Goal: Task Accomplishment & Management: Use online tool/utility

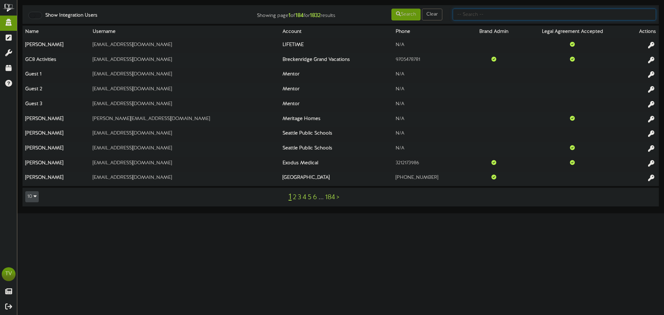
click at [503, 13] on input "text" at bounding box center [554, 15] width 203 height 12
type input "picklr"
click at [413, 15] on button "Search" at bounding box center [405, 15] width 29 height 12
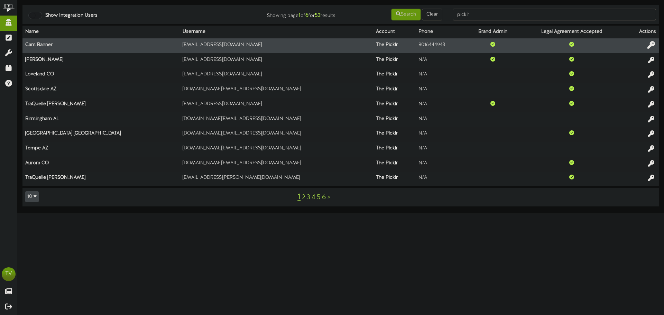
click at [651, 46] on icon at bounding box center [651, 45] width 8 height 8
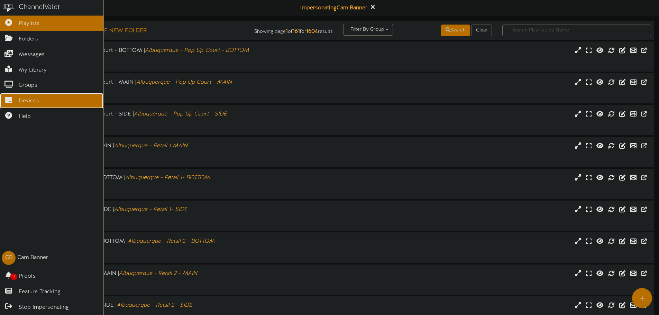
click at [21, 102] on span "Devices" at bounding box center [29, 101] width 20 height 8
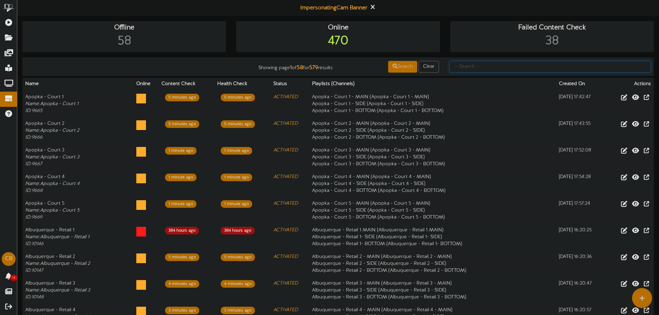
click at [489, 67] on input "text" at bounding box center [550, 67] width 202 height 12
paste input "Menomonee"
type input "Menomonee"
click at [405, 67] on button "Search" at bounding box center [402, 67] width 29 height 12
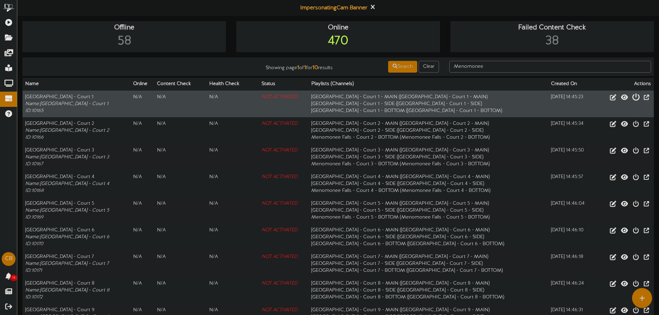
click at [633, 99] on icon at bounding box center [636, 97] width 8 height 8
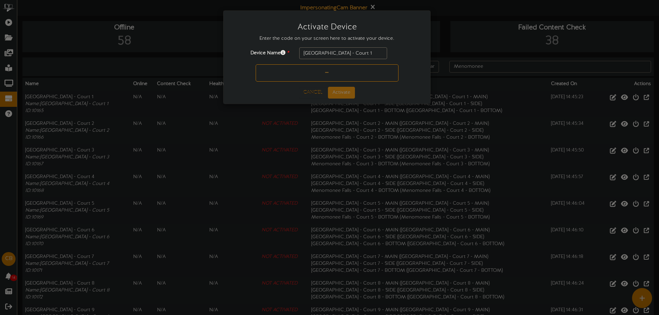
click at [306, 78] on input "text" at bounding box center [326, 72] width 143 height 17
type input "3N6PT4"
click at [344, 89] on button "Activate" at bounding box center [341, 93] width 27 height 12
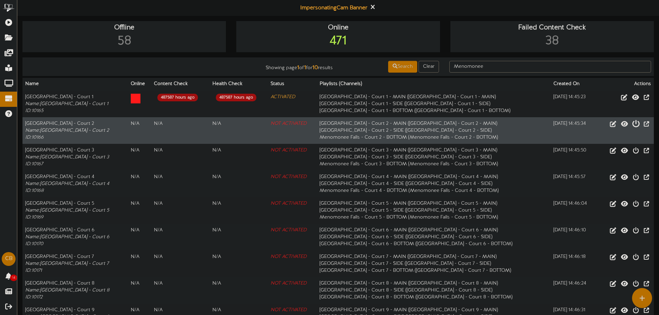
click at [631, 125] on button "Activate Device" at bounding box center [636, 124] width 12 height 11
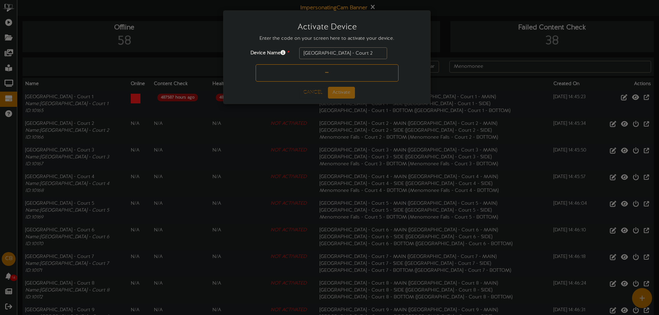
click at [369, 71] on input "text" at bounding box center [326, 72] width 143 height 17
type input "HRVCAG"
click at [349, 89] on button "Activate" at bounding box center [341, 93] width 27 height 12
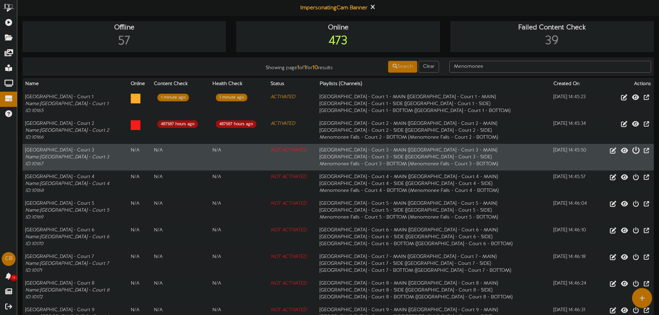
click at [633, 149] on icon at bounding box center [636, 150] width 8 height 8
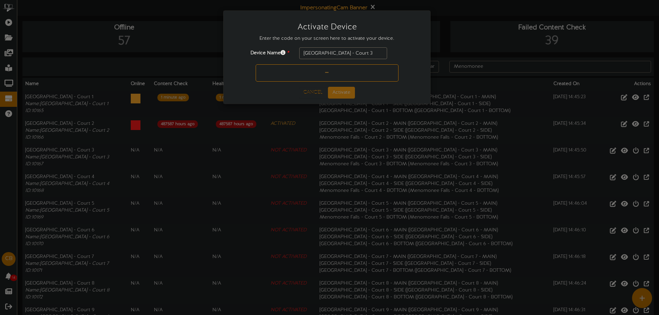
click at [320, 62] on div "Device Name * Menomonee Falls - Court 3" at bounding box center [327, 64] width 186 height 34
click at [326, 75] on input "text" at bounding box center [326, 72] width 143 height 17
type input "KUC4TQ"
drag, startPoint x: 345, startPoint y: 91, endPoint x: 383, endPoint y: 96, distance: 37.8
click at [345, 91] on button "Activate" at bounding box center [341, 93] width 27 height 12
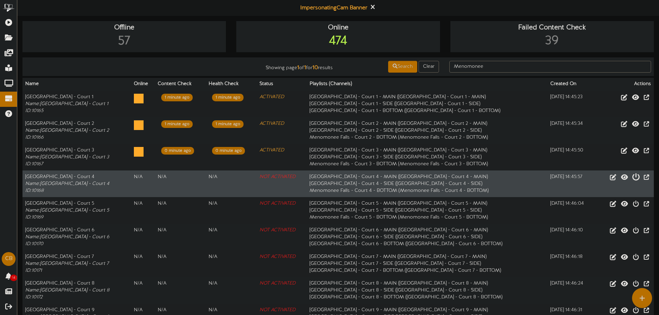
click at [632, 177] on icon at bounding box center [636, 177] width 8 height 8
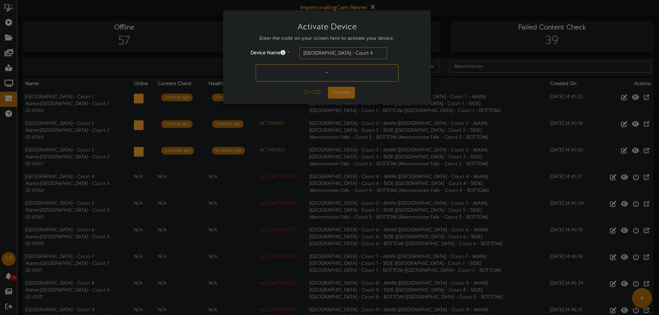
click at [362, 72] on input "text" at bounding box center [326, 72] width 143 height 17
type input "JCUB8A"
click at [344, 91] on button "Activate" at bounding box center [341, 93] width 27 height 12
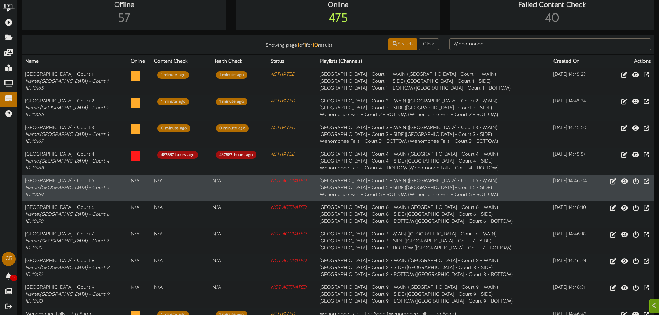
scroll to position [35, 0]
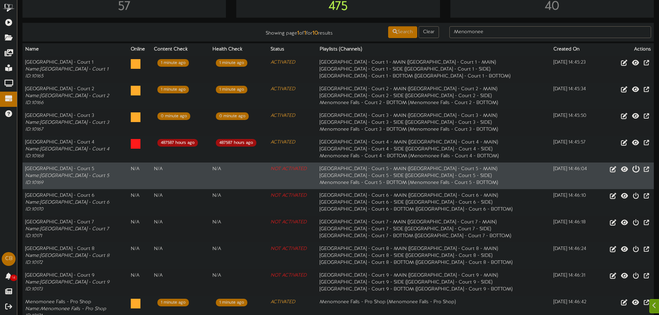
click at [632, 170] on icon at bounding box center [636, 169] width 8 height 8
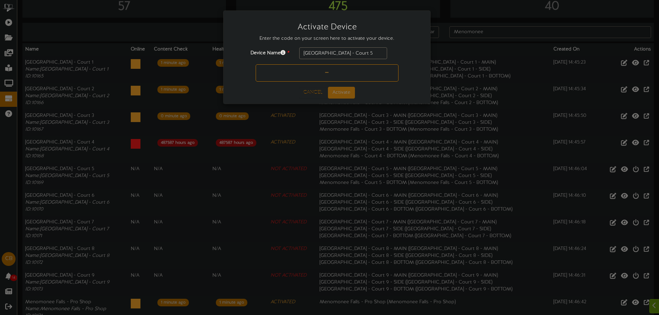
click at [363, 68] on input "text" at bounding box center [326, 72] width 143 height 17
click at [311, 83] on div "Device Name * Menomonee Falls - Court 5" at bounding box center [327, 66] width 196 height 39
click at [311, 75] on input "text" at bounding box center [326, 72] width 143 height 17
click at [332, 69] on input "text" at bounding box center [326, 72] width 143 height 17
click at [353, 76] on input "43BMX" at bounding box center [326, 72] width 143 height 17
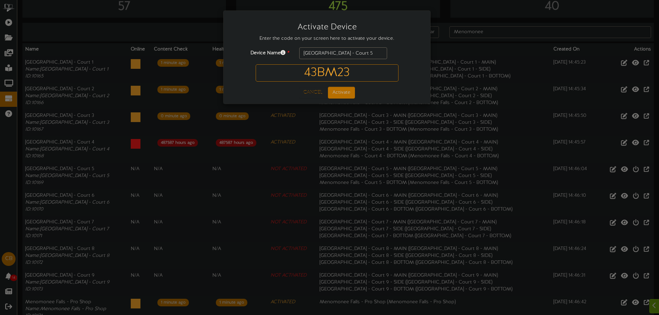
click at [374, 84] on div "Device Name * Menomonee Falls - Court 5 43BM23" at bounding box center [327, 66] width 196 height 39
click at [363, 74] on input "43BM23" at bounding box center [326, 72] width 143 height 17
type input "43BMNX"
click at [343, 89] on button "Activate" at bounding box center [341, 93] width 27 height 12
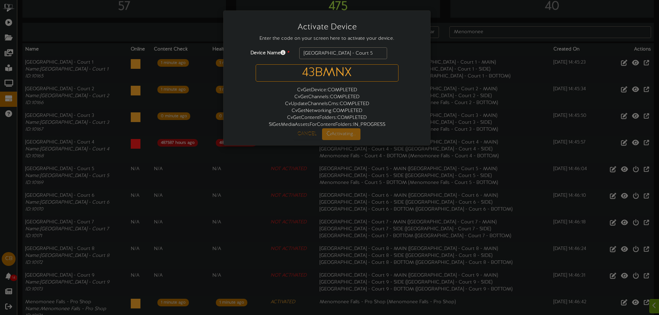
click at [346, 94] on div "CvGetChannels : COMPLETED" at bounding box center [327, 97] width 196 height 7
click at [333, 92] on div "CvGetDevice : COMPLETED" at bounding box center [327, 90] width 196 height 7
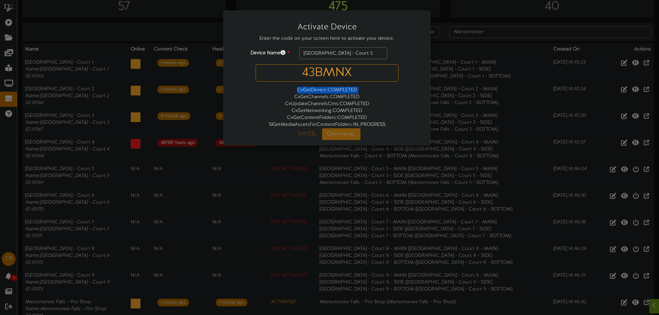
click at [333, 92] on div "CvGetDevice : COMPLETED" at bounding box center [327, 90] width 196 height 7
click at [330, 96] on div "CvGetChannels : COMPLETED" at bounding box center [327, 97] width 196 height 7
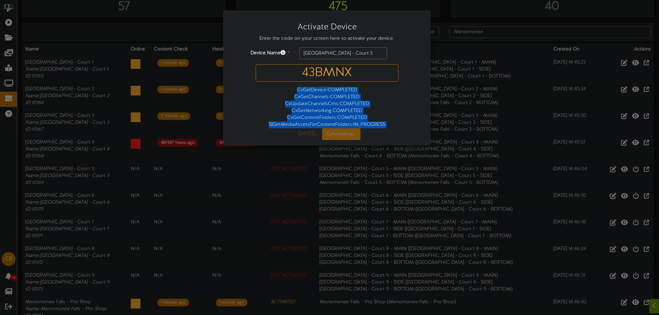
click at [330, 96] on div "CvGetChannels : COMPLETED" at bounding box center [327, 97] width 196 height 7
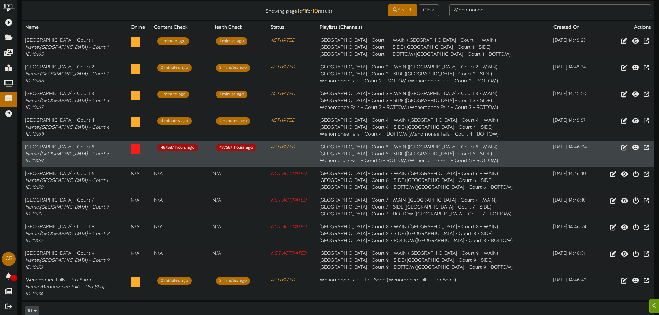
scroll to position [68, 0]
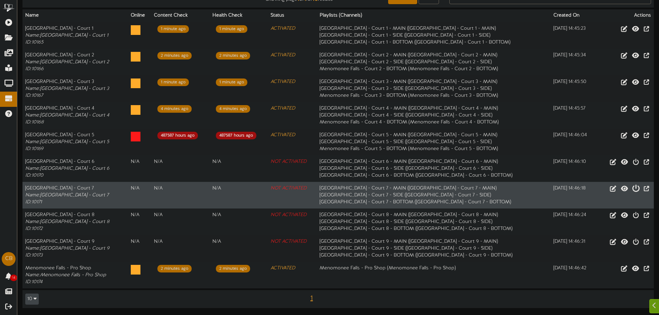
click at [632, 188] on icon at bounding box center [636, 188] width 8 height 8
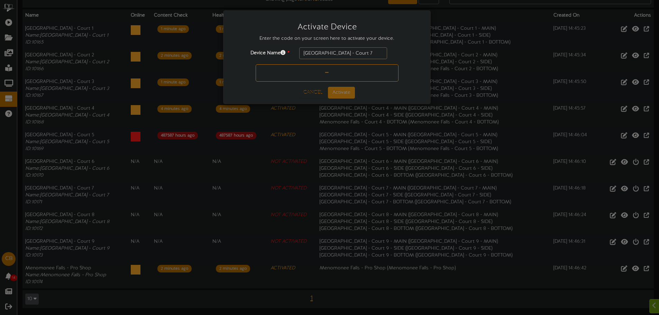
click at [354, 65] on input "text" at bounding box center [326, 72] width 143 height 17
type input "0LX27G"
click at [352, 87] on button "Activate" at bounding box center [341, 93] width 27 height 12
click at [403, 87] on div "Cancel Activating.." at bounding box center [327, 93] width 196 height 12
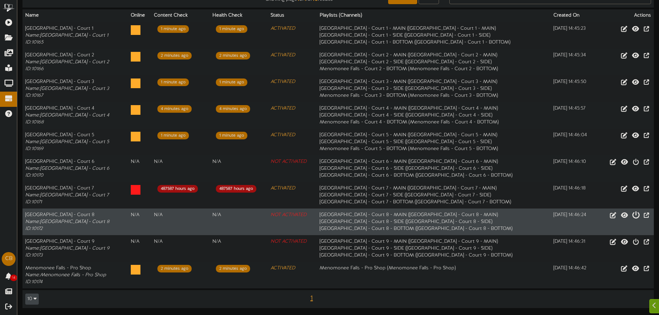
click at [632, 217] on icon at bounding box center [636, 215] width 8 height 8
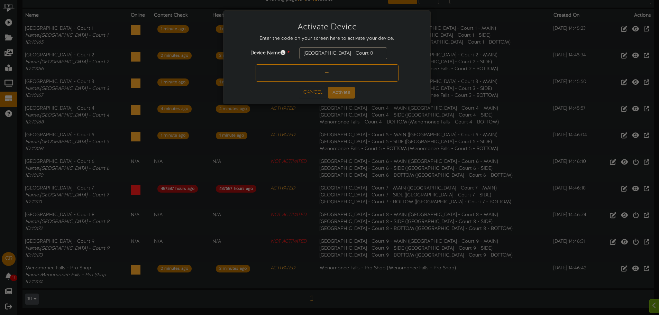
click at [296, 71] on input "text" at bounding box center [326, 72] width 143 height 17
click at [381, 74] on input "text" at bounding box center [326, 72] width 143 height 17
type input "2QUQLD"
click at [347, 89] on button "Activate" at bounding box center [341, 93] width 27 height 12
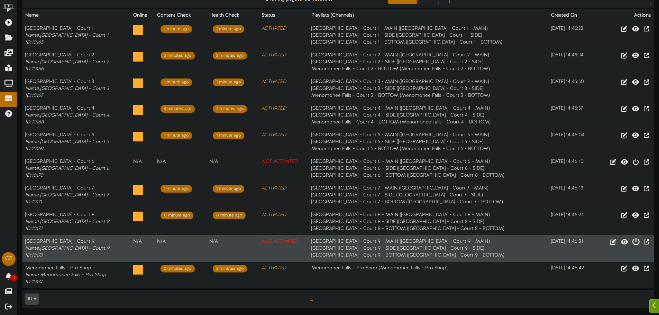
click at [633, 243] on icon at bounding box center [636, 241] width 8 height 8
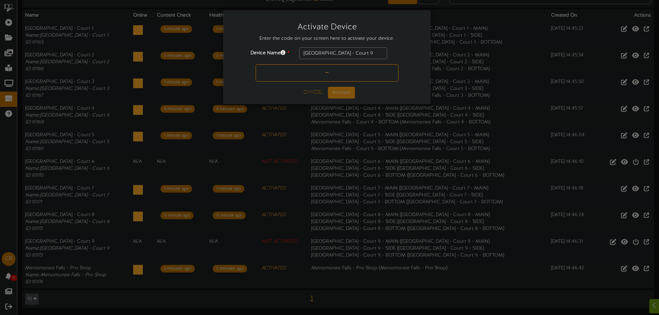
click at [385, 72] on input "text" at bounding box center [326, 72] width 143 height 17
click at [368, 74] on input "text" at bounding box center [326, 72] width 143 height 17
type input "XVJGFP"
click at [348, 95] on button "Activate" at bounding box center [341, 93] width 27 height 12
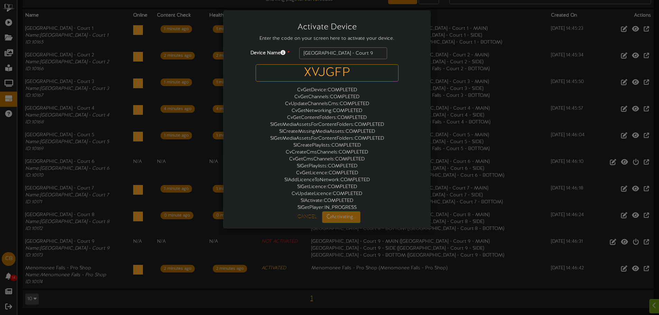
scroll to position [0, 0]
